Goal: Check status: Check status

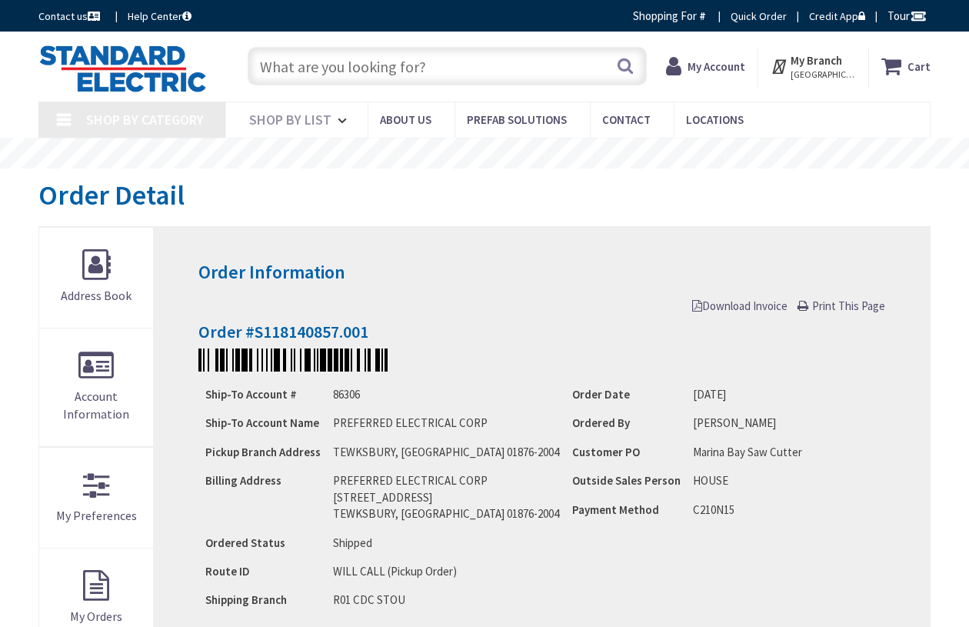
type input "[STREET_ADDRESS]"
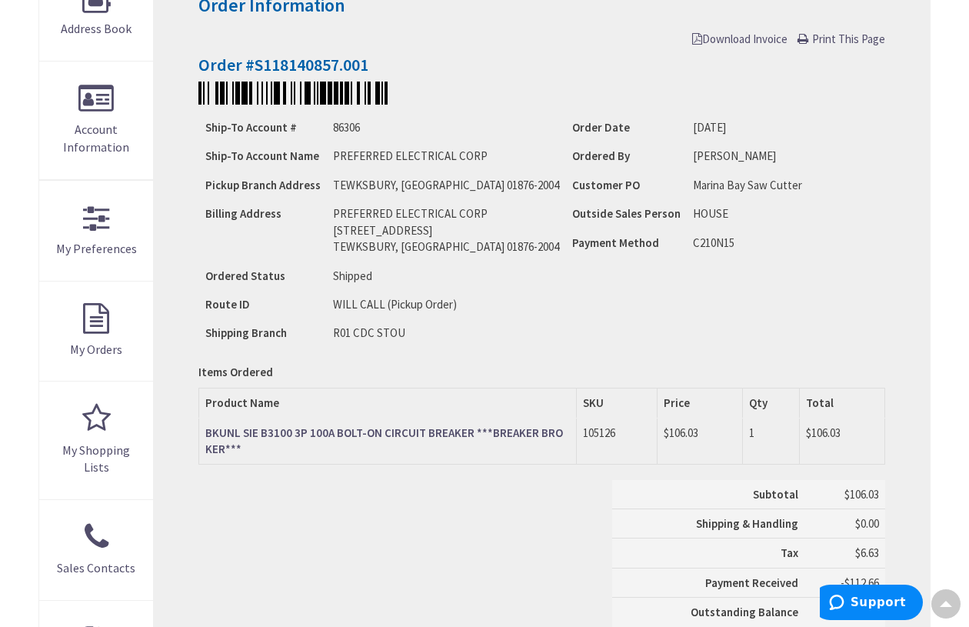
scroll to position [268, 0]
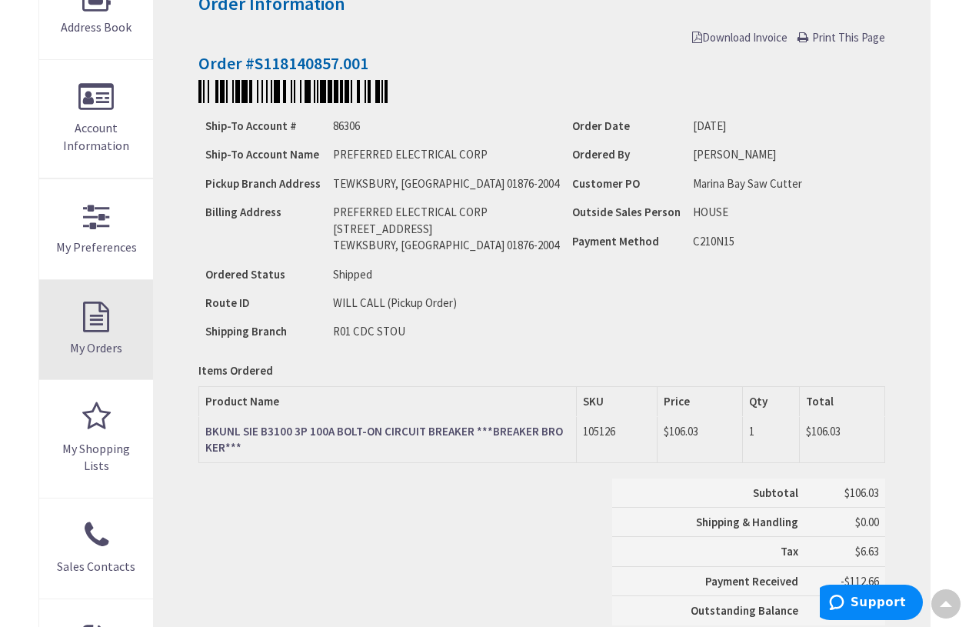
click at [89, 328] on link "My Orders" at bounding box center [96, 330] width 114 height 100
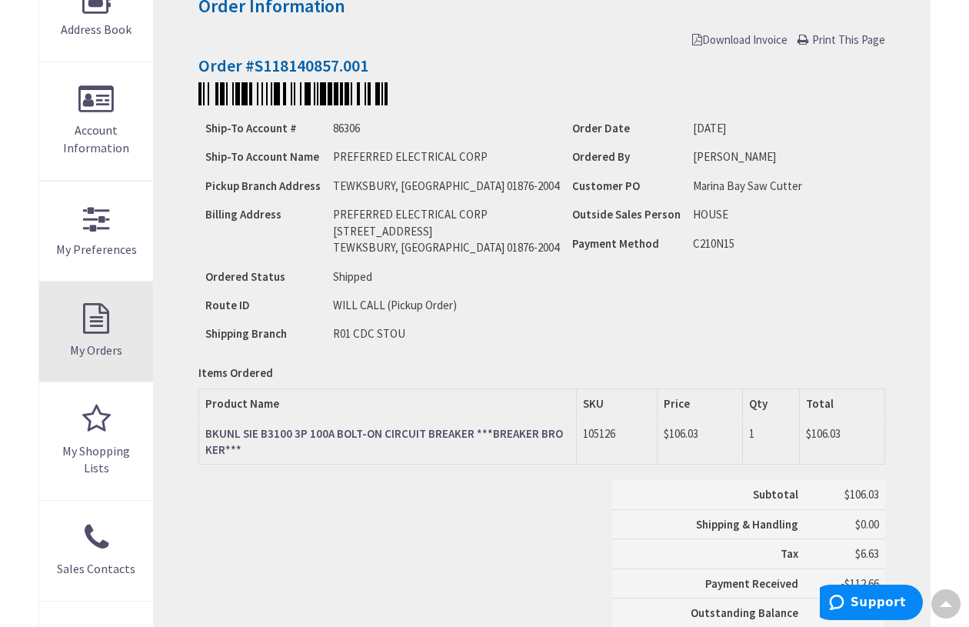
scroll to position [271, 0]
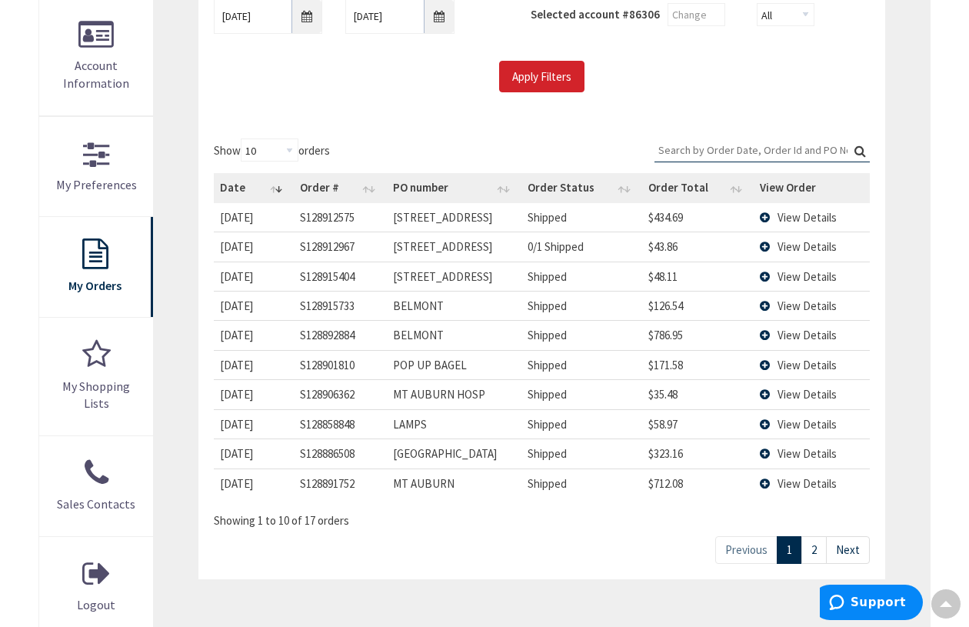
click at [492, 473] on td "MT AUBURN" at bounding box center [454, 483] width 135 height 29
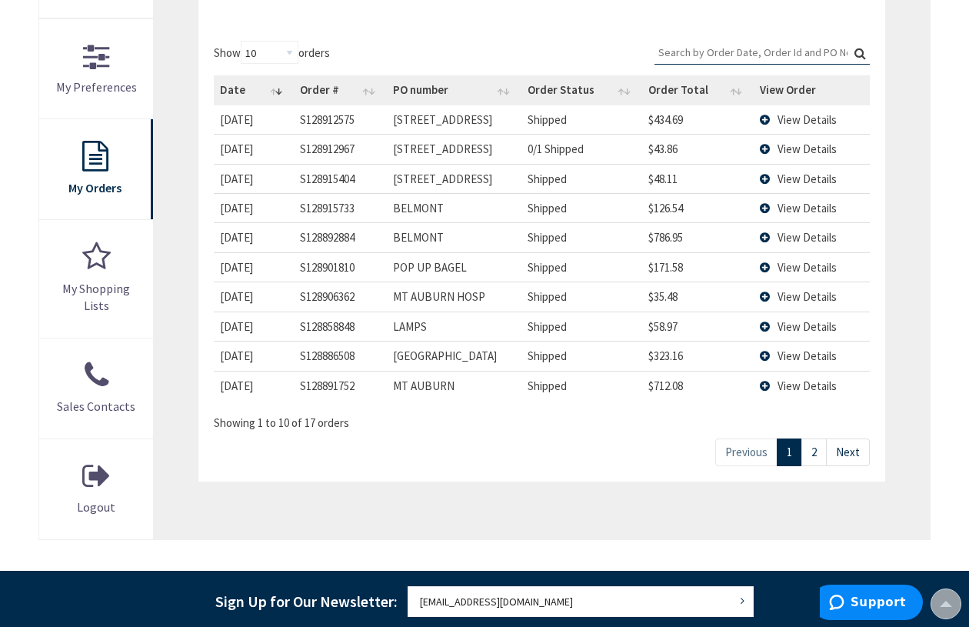
scroll to position [432, 0]
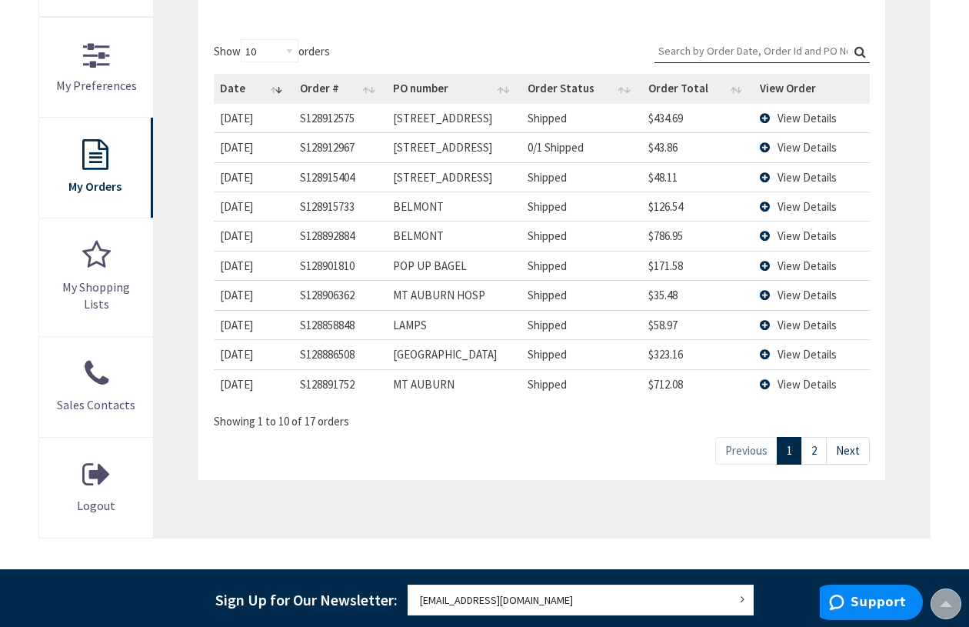
click at [815, 389] on span "View Details" at bounding box center [807, 384] width 59 height 15
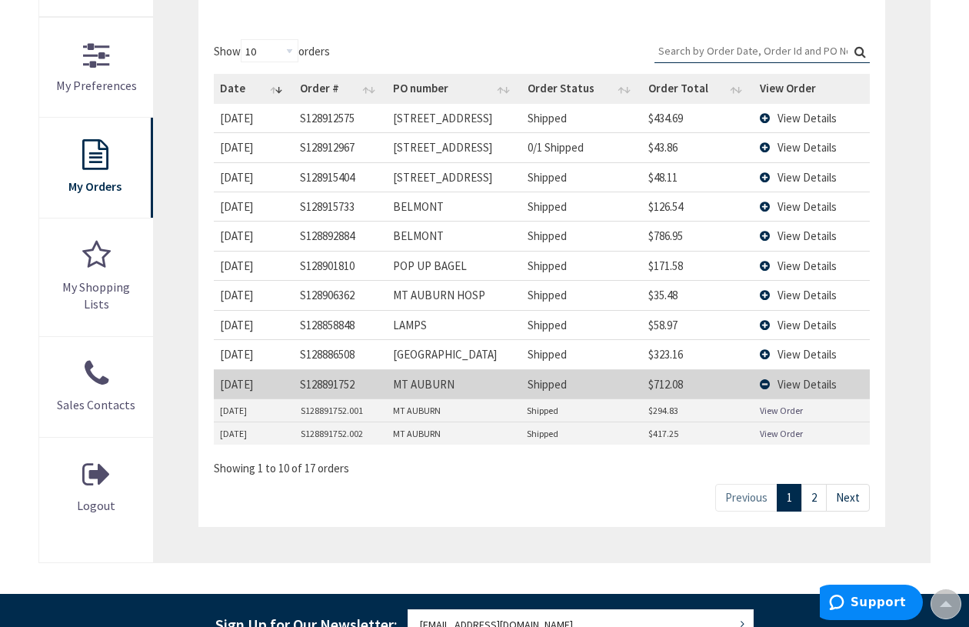
click at [792, 415] on link "View Order" at bounding box center [781, 410] width 43 height 13
click at [789, 439] on link "View Order" at bounding box center [781, 433] width 43 height 13
click at [816, 265] on span "View Details" at bounding box center [807, 265] width 59 height 15
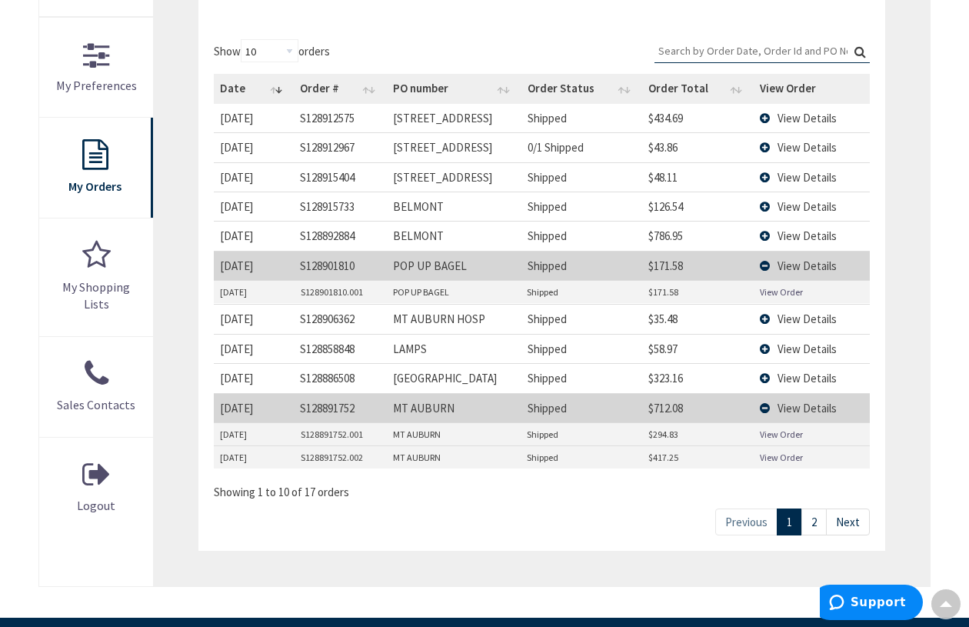
click at [794, 295] on link "View Order" at bounding box center [781, 291] width 43 height 13
click at [659, 272] on td "$171.58" at bounding box center [698, 265] width 112 height 29
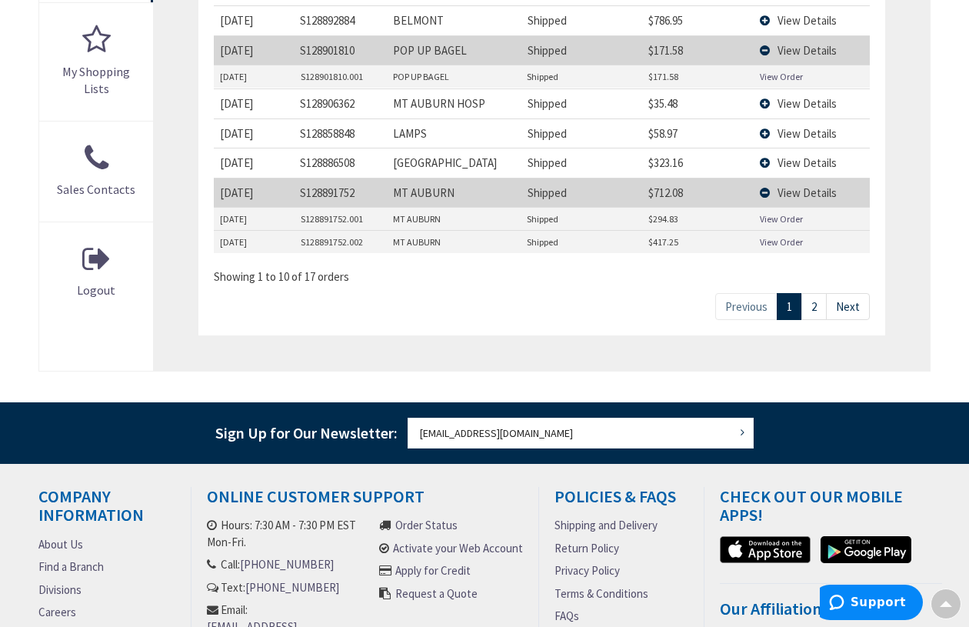
scroll to position [649, 0]
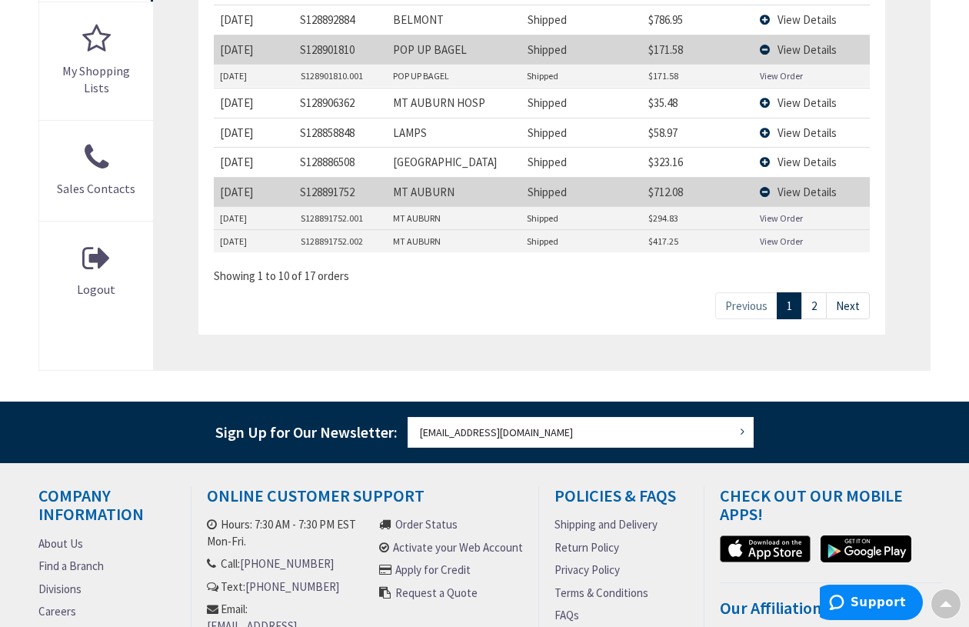
click at [816, 306] on link "2" at bounding box center [814, 305] width 25 height 27
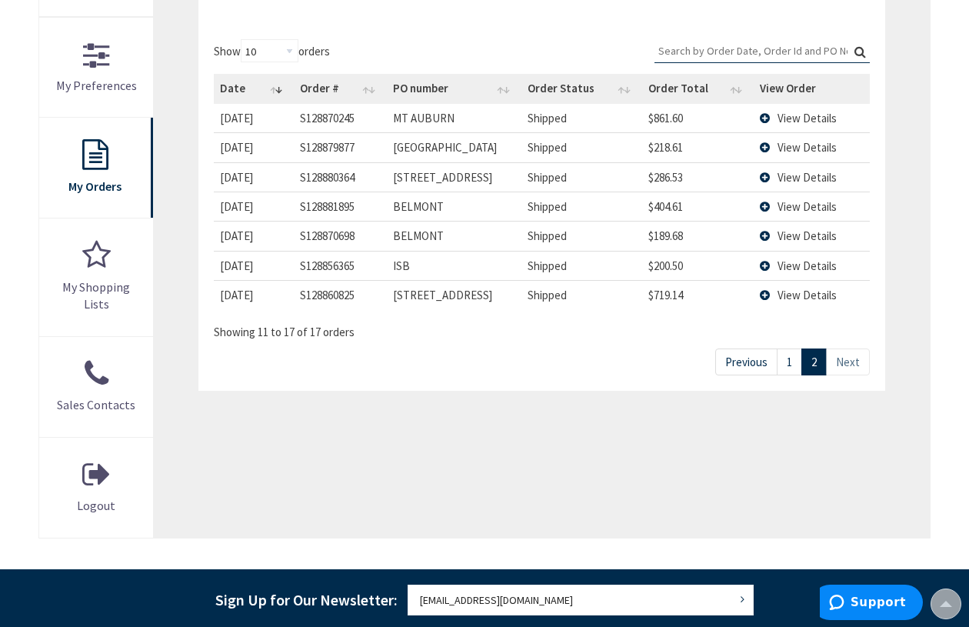
scroll to position [455, 0]
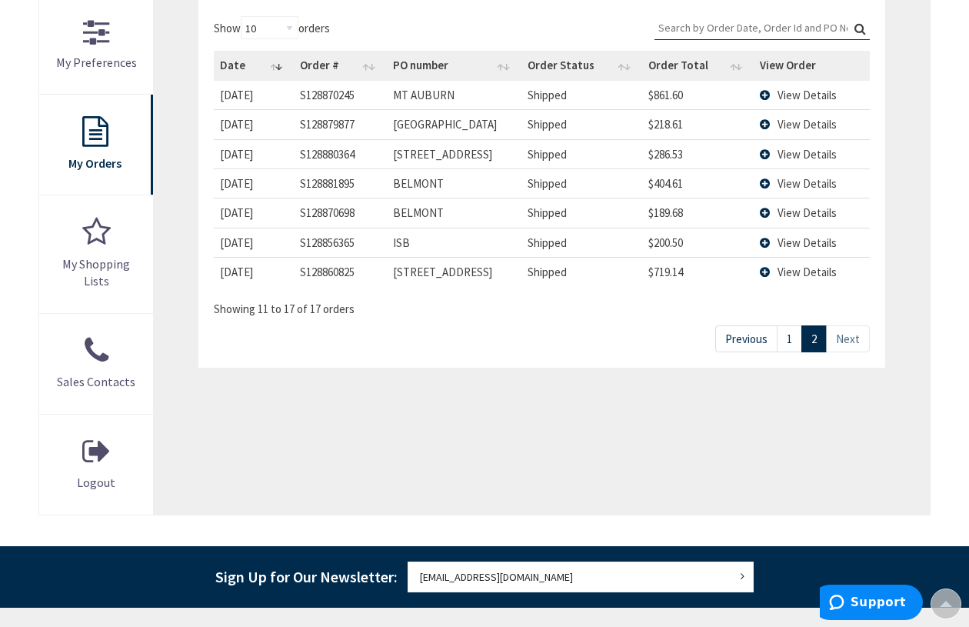
click at [812, 275] on span "View Details" at bounding box center [807, 272] width 59 height 15
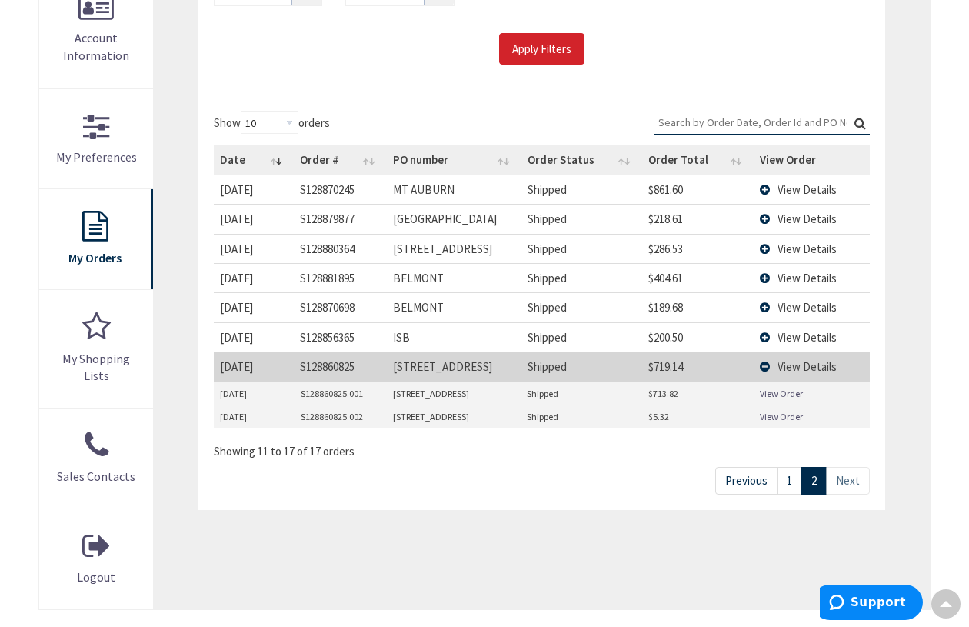
scroll to position [358, 0]
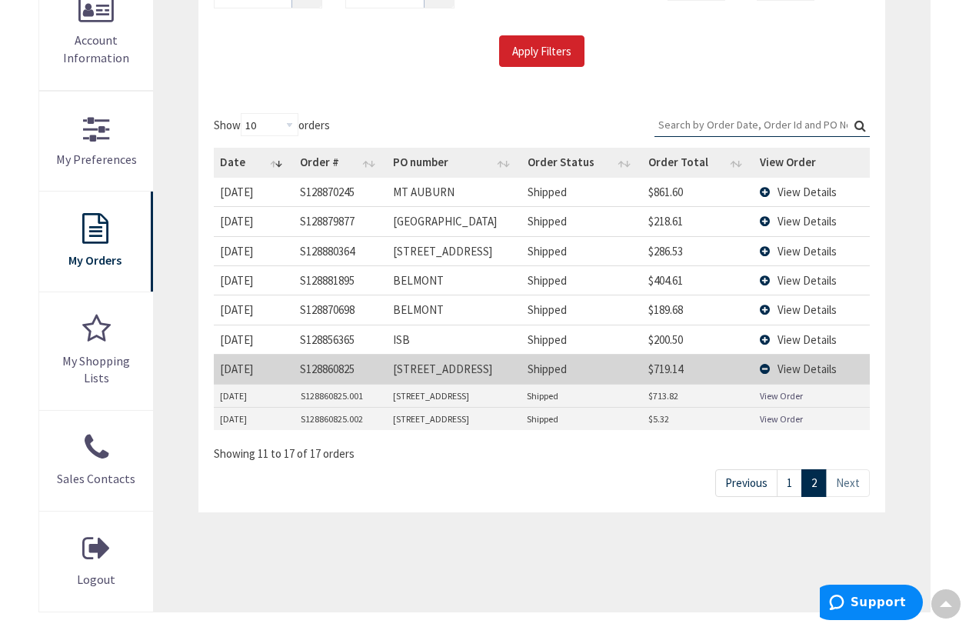
click at [816, 255] on span "View Details" at bounding box center [807, 251] width 59 height 15
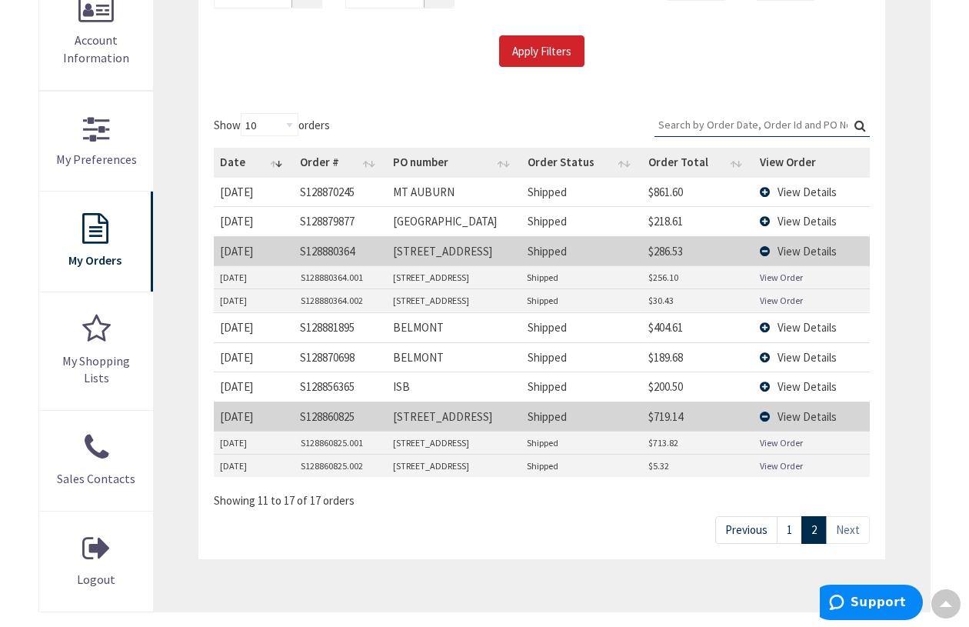
click at [797, 277] on link "View Order" at bounding box center [781, 277] width 43 height 13
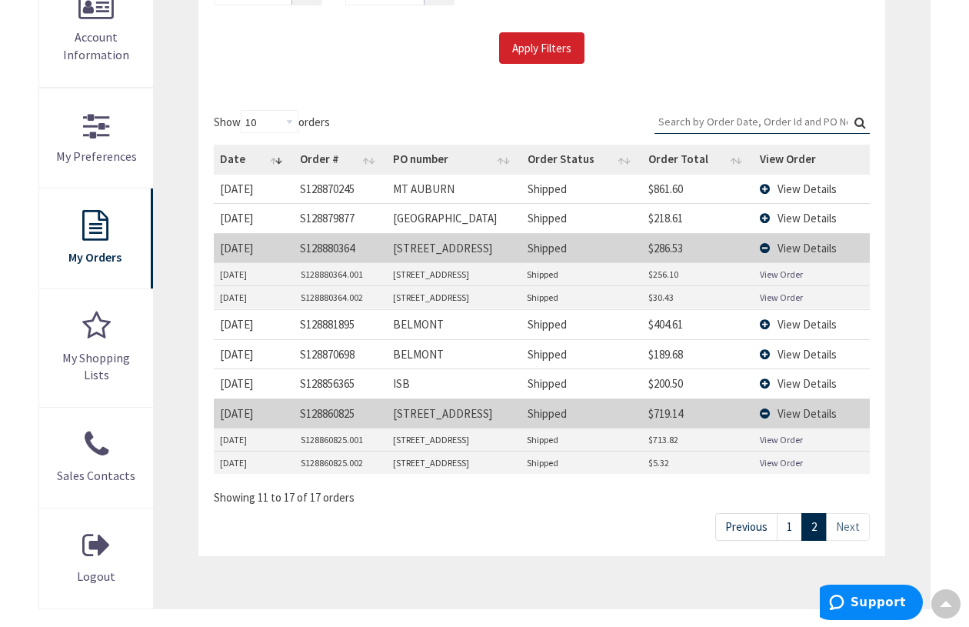
scroll to position [365, 0]
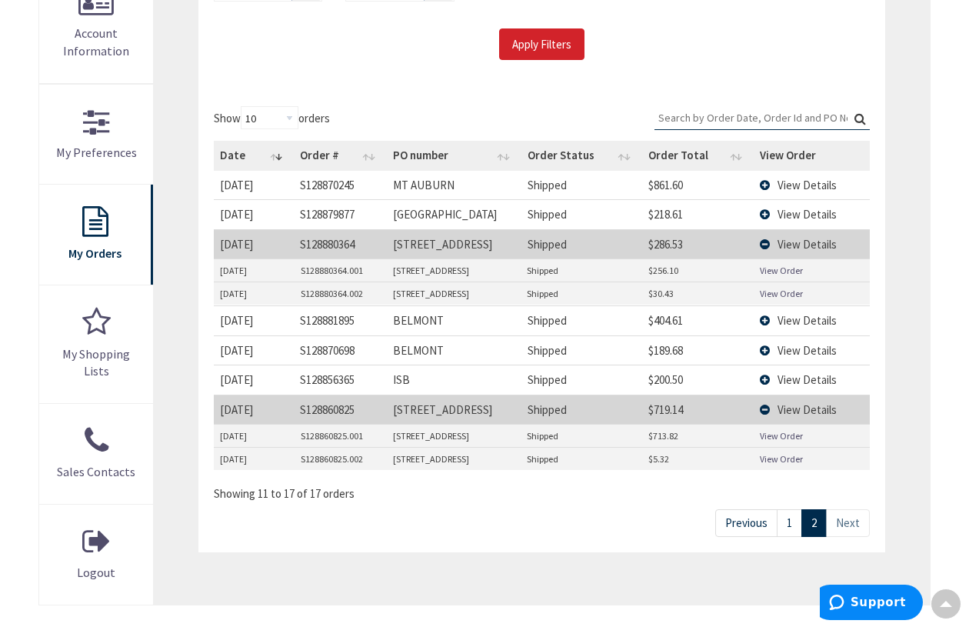
click at [826, 212] on span "View Details" at bounding box center [807, 214] width 59 height 15
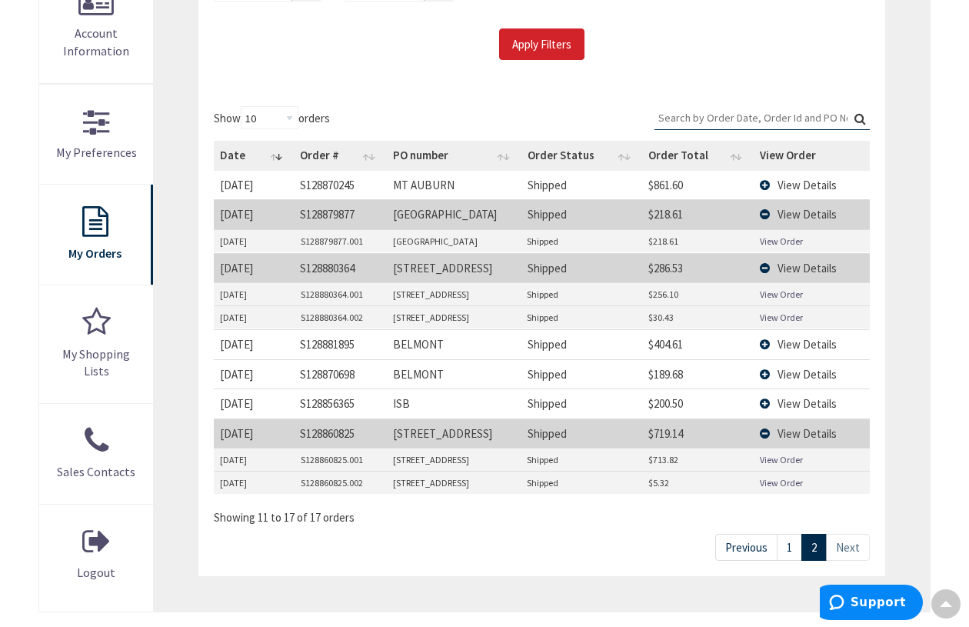
click at [800, 241] on link "View Order" at bounding box center [781, 241] width 43 height 13
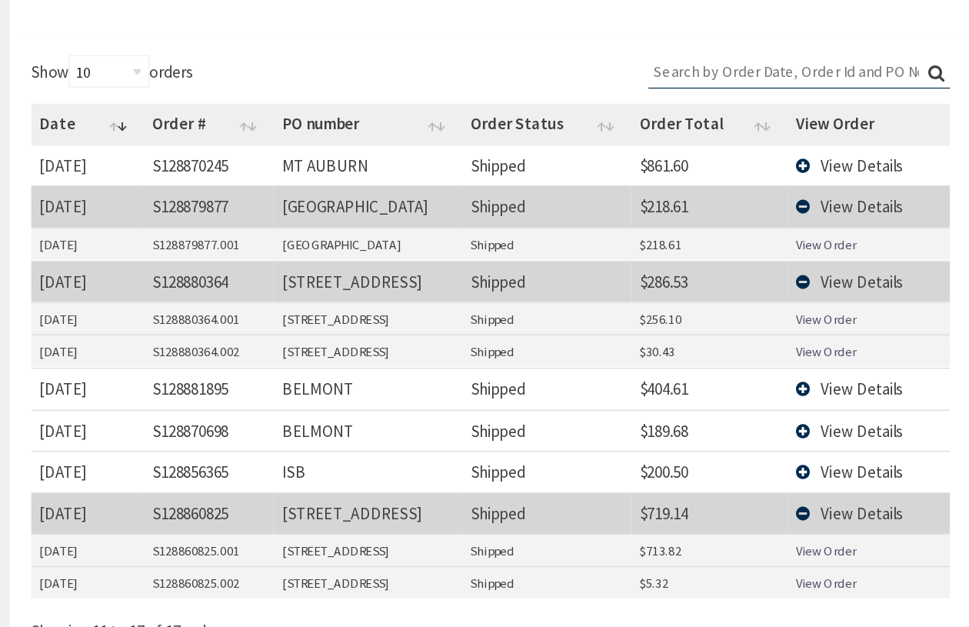
click at [815, 178] on span "View Details" at bounding box center [807, 174] width 59 height 15
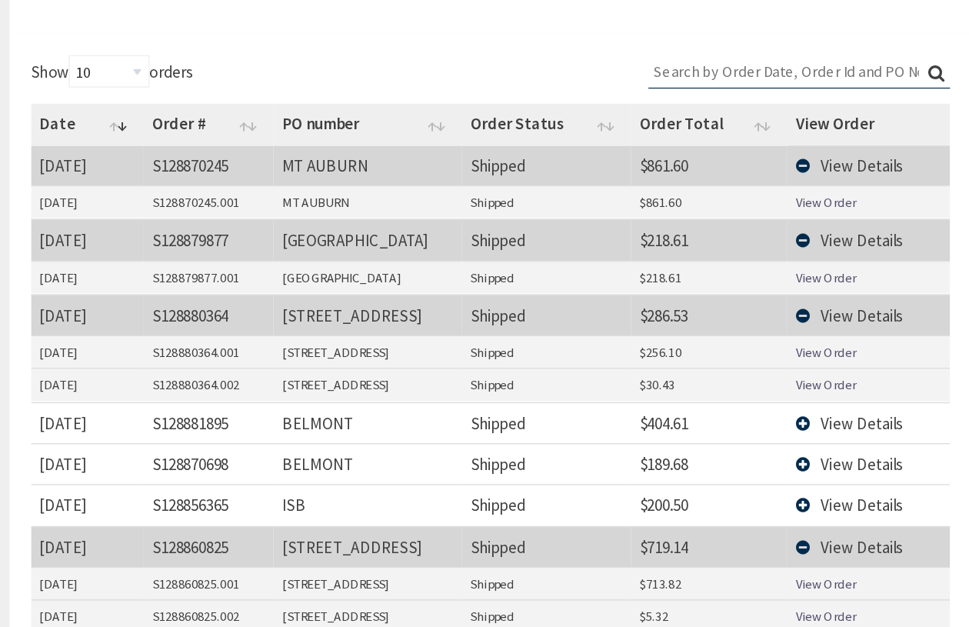
click at [784, 204] on link "View Order" at bounding box center [781, 200] width 43 height 13
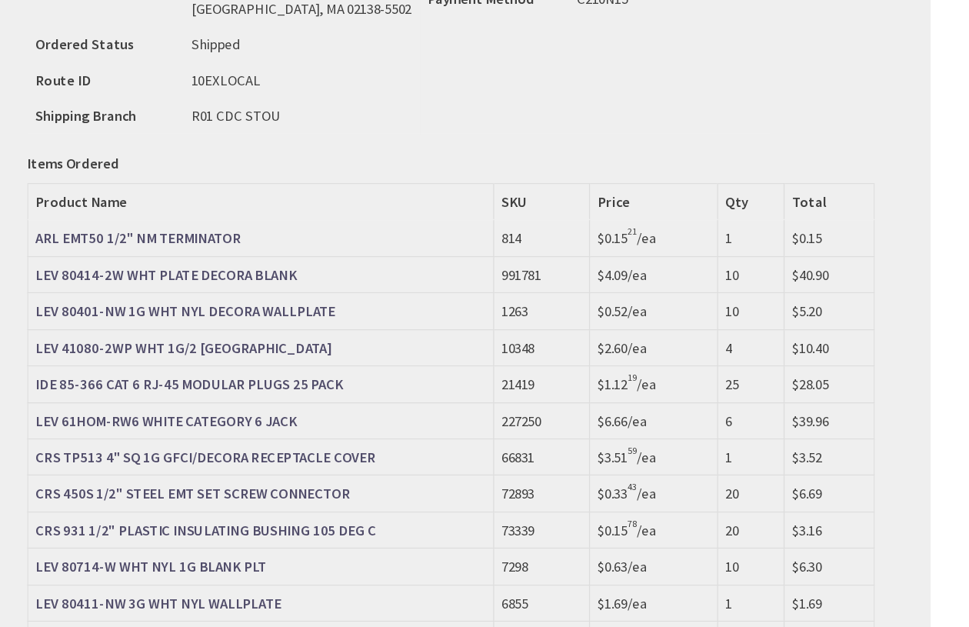
scroll to position [541, 0]
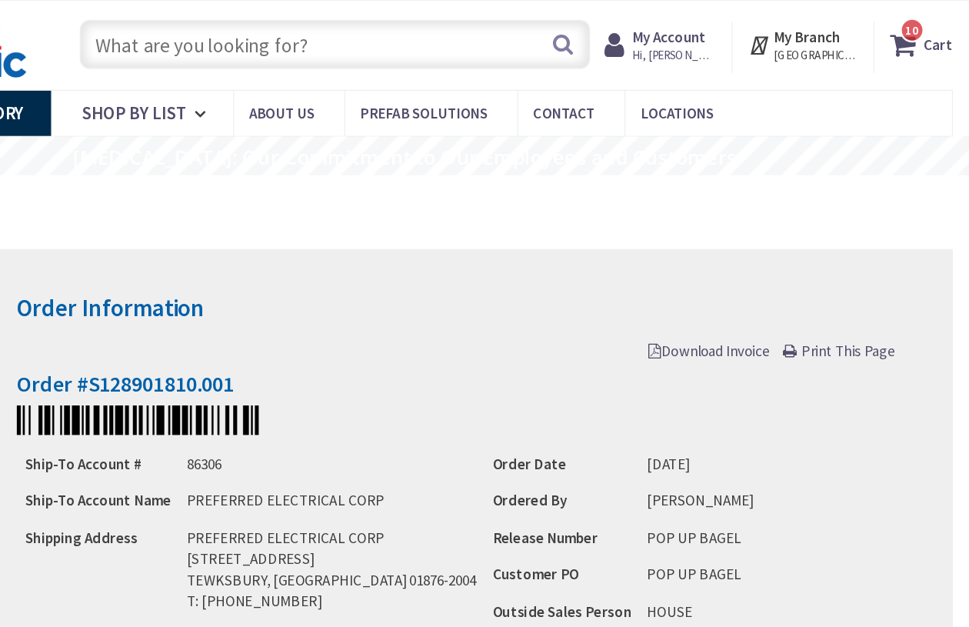
scroll to position [33, 0]
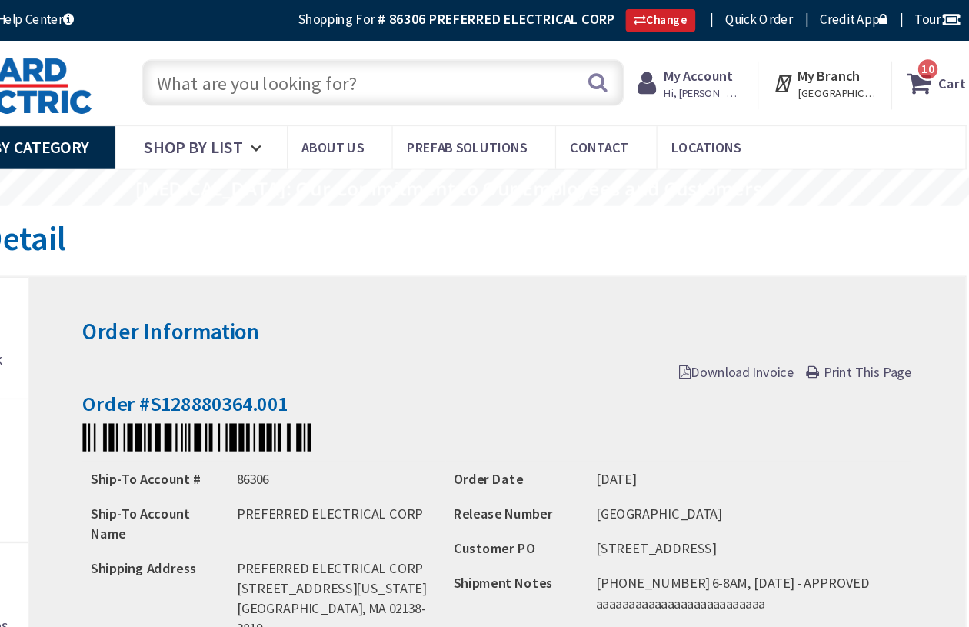
click at [643, 208] on div "Order Detail" at bounding box center [484, 200] width 892 height 58
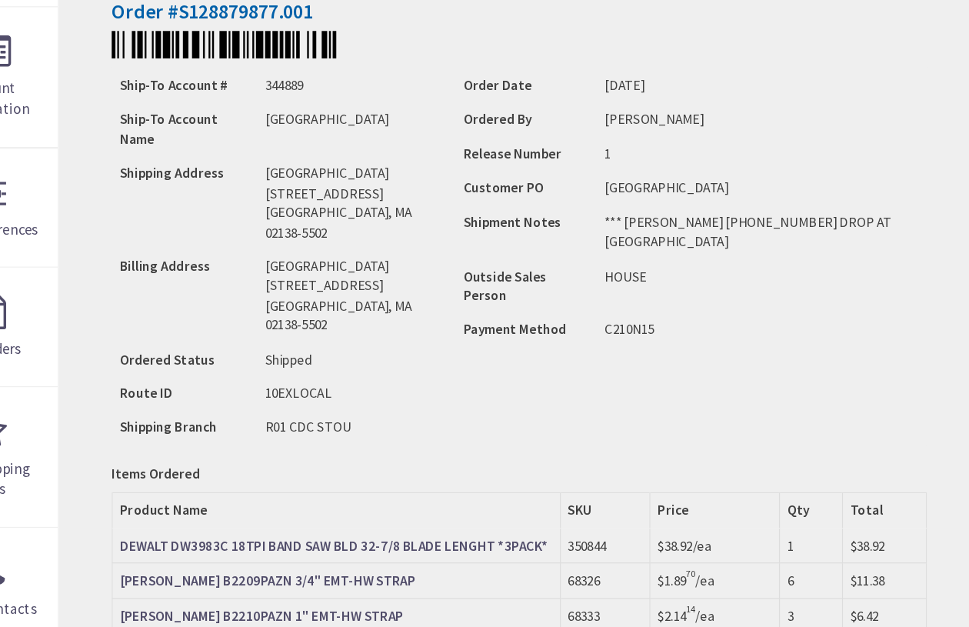
scroll to position [324, 0]
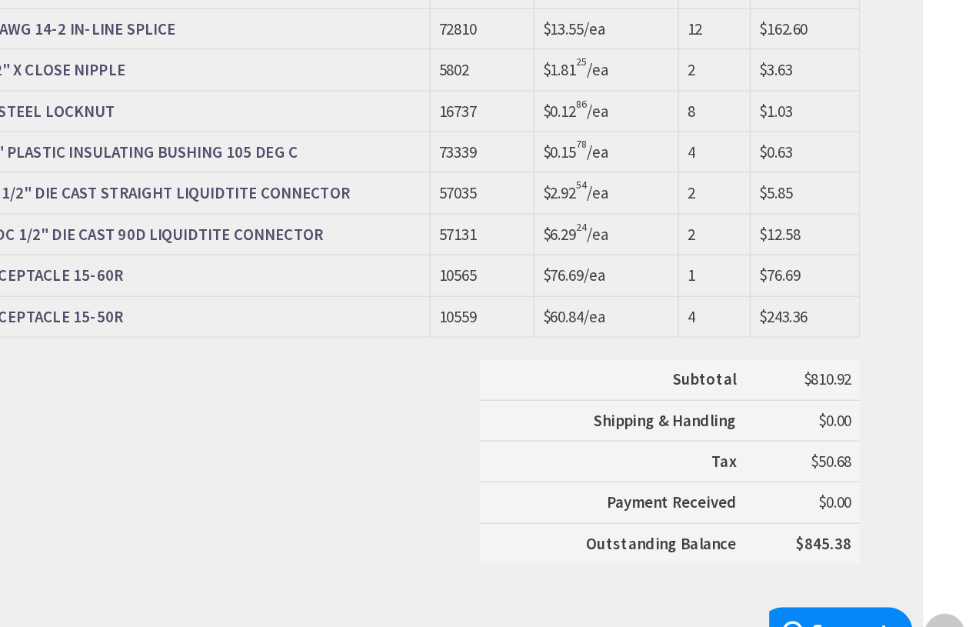
scroll to position [875, 0]
